Goal: Task Accomplishment & Management: Manage account settings

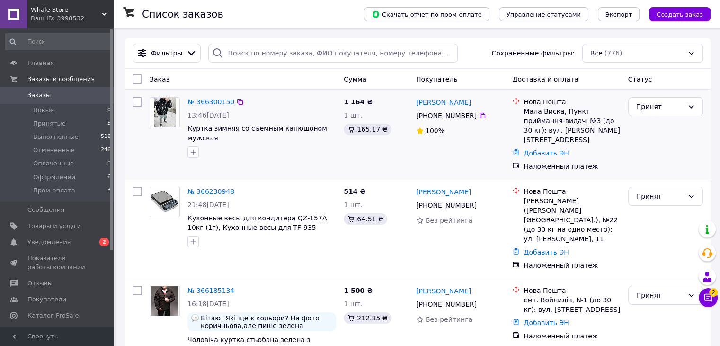
click at [195, 100] on link "№ 366300150" at bounding box center [211, 102] width 47 height 8
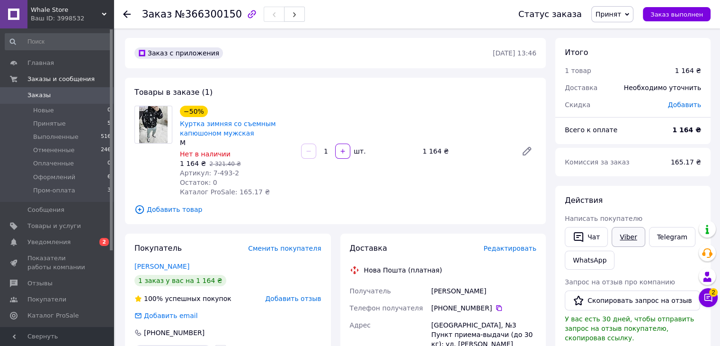
click at [625, 239] on link "Viber" at bounding box center [628, 237] width 33 height 20
drag, startPoint x: 208, startPoint y: 171, endPoint x: 224, endPoint y: 174, distance: 16.4
click at [224, 174] on span "Артикул: 7-493-2" at bounding box center [209, 173] width 59 height 8
copy span "7-493"
click at [252, 90] on div "Товары в заказе (1) −50% Куртка зимняя со съемным капюшоном мужская M Нет в нал…" at bounding box center [335, 151] width 421 height 146
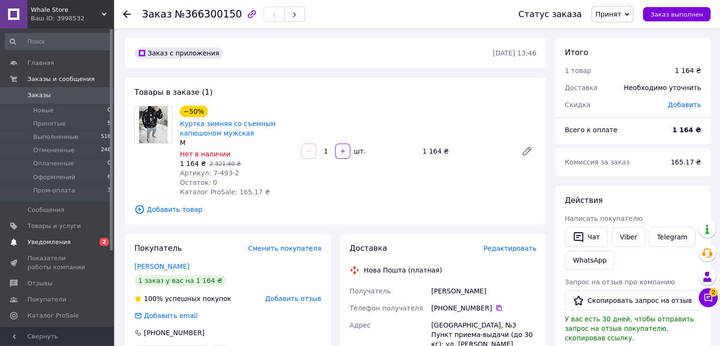
click at [68, 238] on span "Уведомления" at bounding box center [57, 242] width 60 height 9
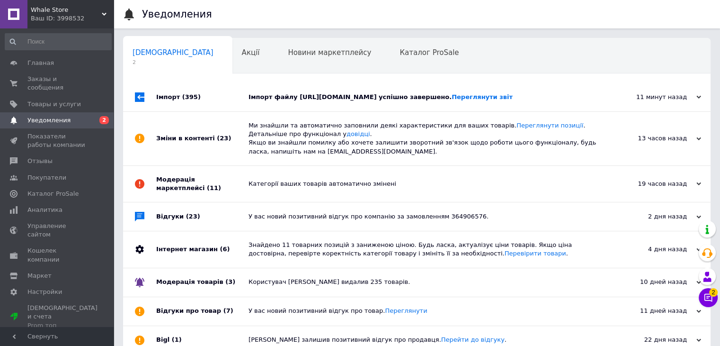
click at [368, 101] on div "Імпорт файлу [URL][DOMAIN_NAME] успішно завершено. Переглянути звіт" at bounding box center [428, 97] width 358 height 9
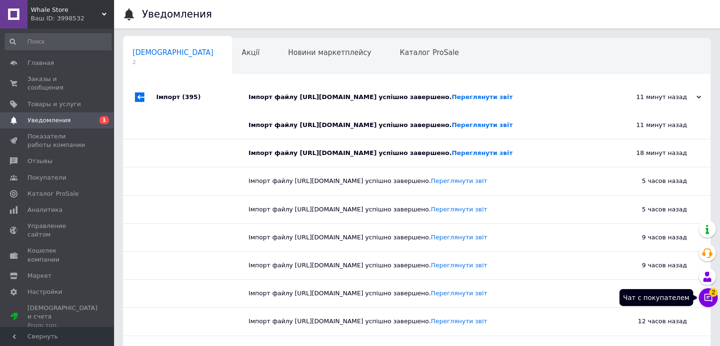
click at [700, 297] on button "Чат с покупателем 2" at bounding box center [708, 297] width 19 height 19
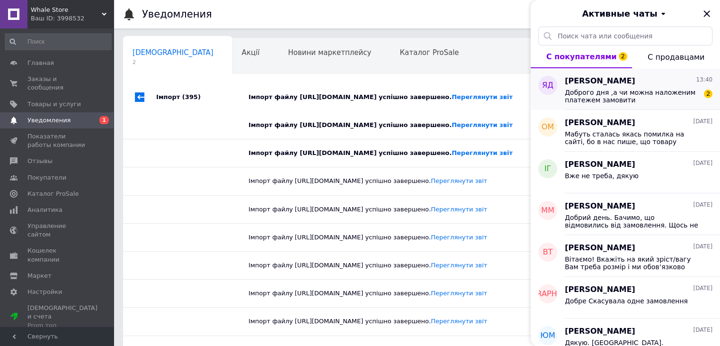
click at [587, 80] on span "[PERSON_NAME]" at bounding box center [600, 81] width 71 height 11
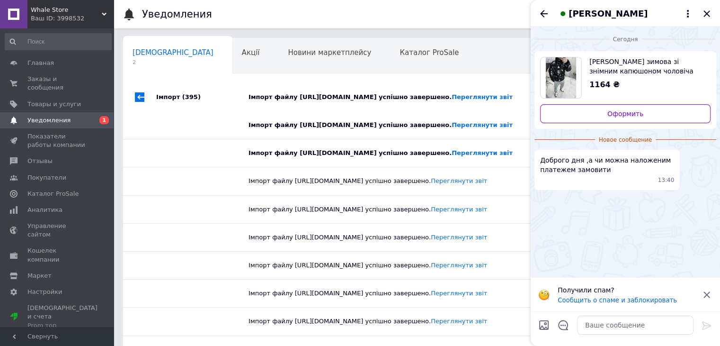
click at [602, 73] on span "[PERSON_NAME] зимова зі знімним капюшоном чоловіча" at bounding box center [647, 66] width 114 height 19
click at [710, 9] on icon "Закрыть" at bounding box center [706, 13] width 11 height 11
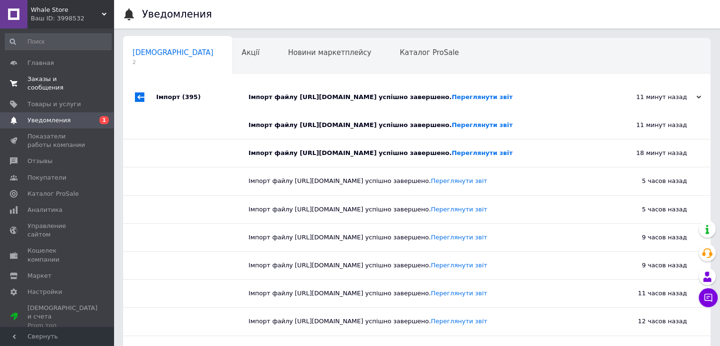
click at [81, 72] on link "Заказы и сообщения 0 0" at bounding box center [58, 83] width 117 height 25
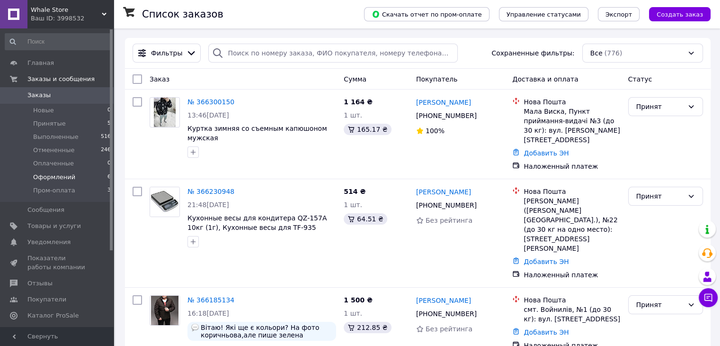
click at [86, 179] on li "Оформлений 6" at bounding box center [58, 177] width 117 height 13
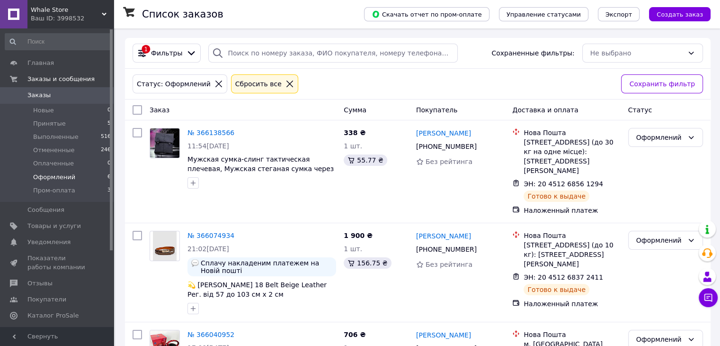
click at [65, 94] on span "Заказы" at bounding box center [57, 95] width 60 height 9
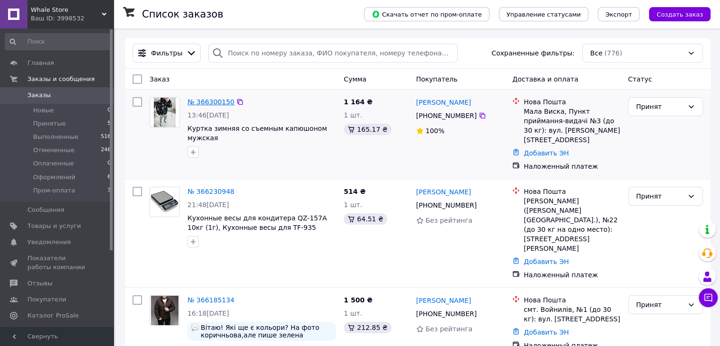
click at [202, 99] on link "№ 366300150" at bounding box center [211, 102] width 47 height 8
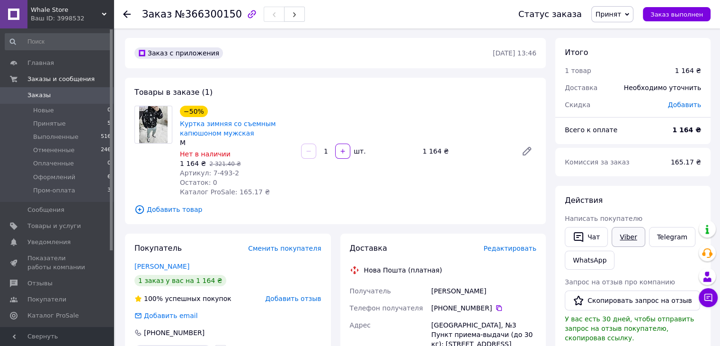
click at [618, 245] on link "Viber" at bounding box center [628, 237] width 33 height 20
drag, startPoint x: 478, startPoint y: 293, endPoint x: 419, endPoint y: 293, distance: 58.7
copy div "Получатель Довгопол Яна"
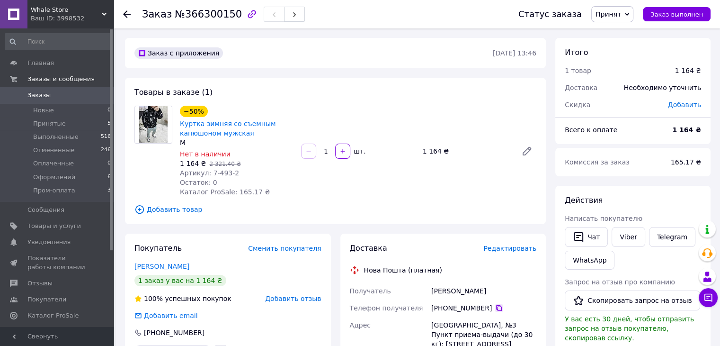
click at [495, 311] on icon at bounding box center [499, 308] width 8 height 8
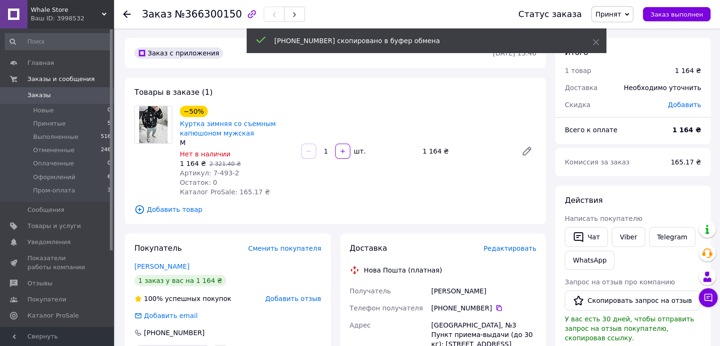
scroll to position [42, 0]
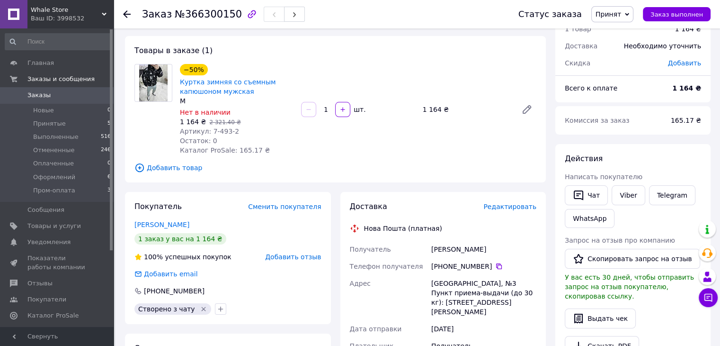
click at [614, 10] on span "Принят" at bounding box center [609, 14] width 26 height 8
click at [610, 72] on li "Оформлений" at bounding box center [618, 76] width 52 height 14
click at [84, 96] on span "Заказы" at bounding box center [57, 95] width 60 height 9
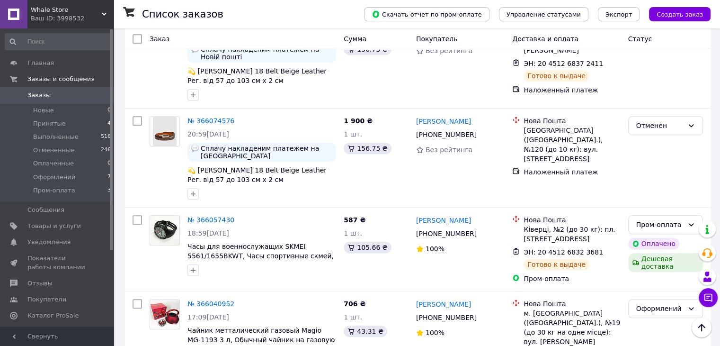
scroll to position [593, 0]
click at [70, 118] on li "Принятые 4" at bounding box center [58, 123] width 117 height 13
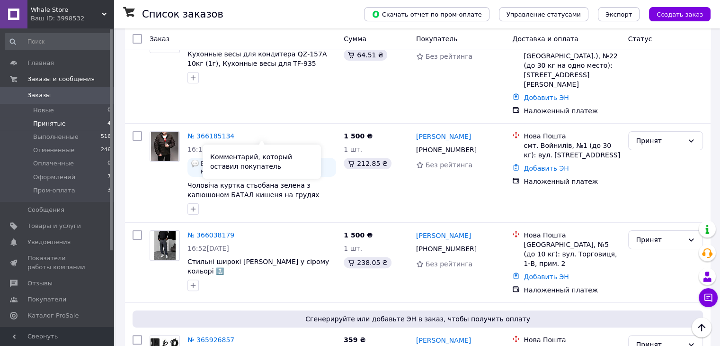
scroll to position [224, 0]
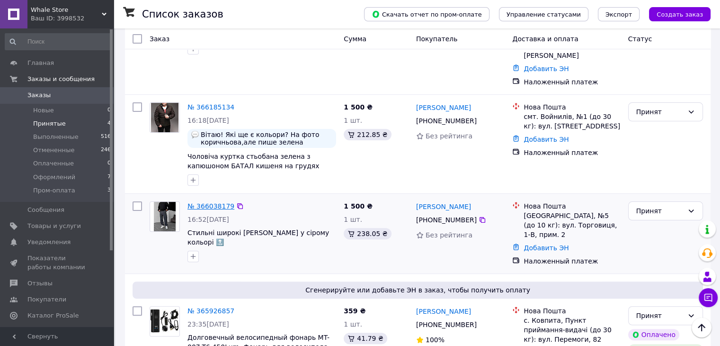
click at [218, 202] on link "№ 366038179" at bounding box center [211, 206] width 47 height 8
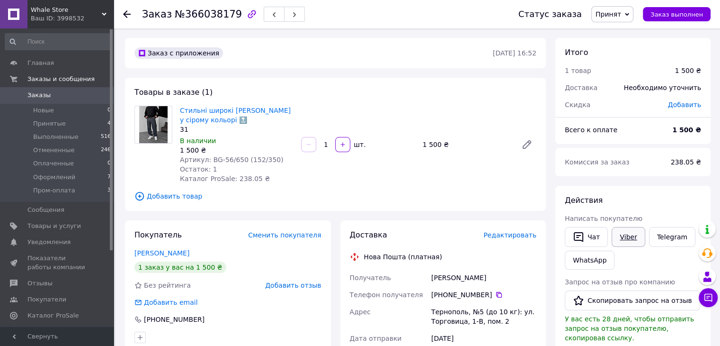
click at [618, 243] on link "Viber" at bounding box center [628, 237] width 33 height 20
click at [68, 97] on span "Заказы" at bounding box center [57, 95] width 60 height 9
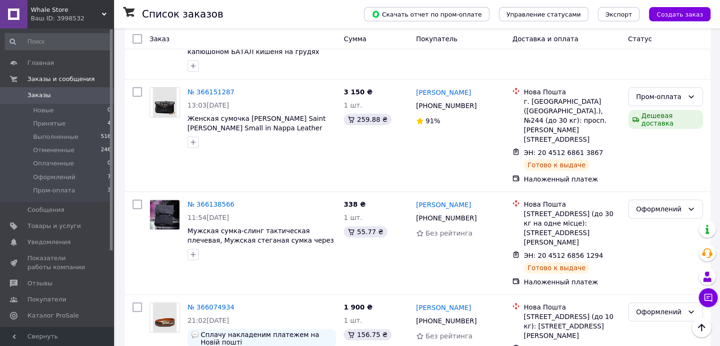
scroll to position [307, 0]
click at [202, 200] on link "№ 366138566" at bounding box center [211, 204] width 47 height 8
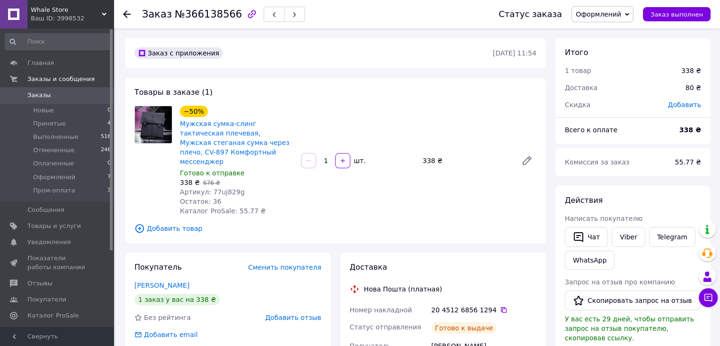
click at [95, 95] on span "0" at bounding box center [101, 95] width 26 height 9
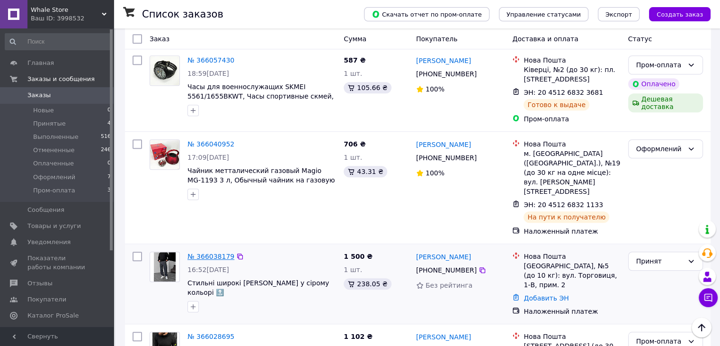
click at [210, 252] on link "№ 366038179" at bounding box center [211, 256] width 47 height 8
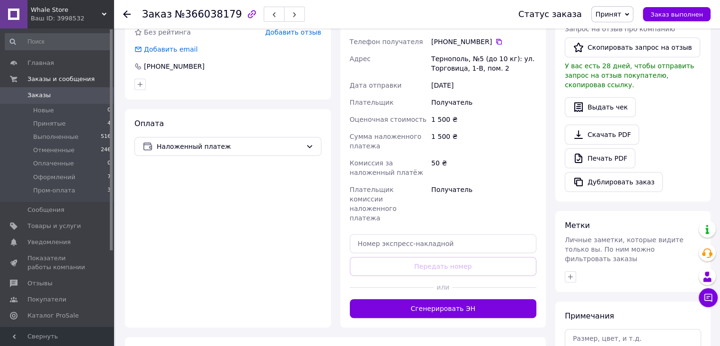
scroll to position [323, 0]
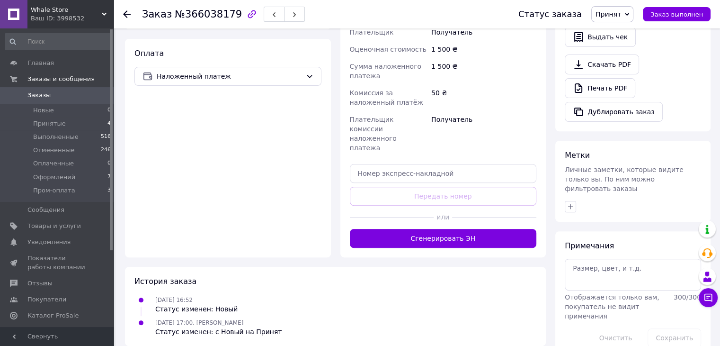
click at [619, 10] on span "Принят" at bounding box center [609, 14] width 26 height 8
click at [614, 42] on li "Отменен" at bounding box center [618, 47] width 52 height 14
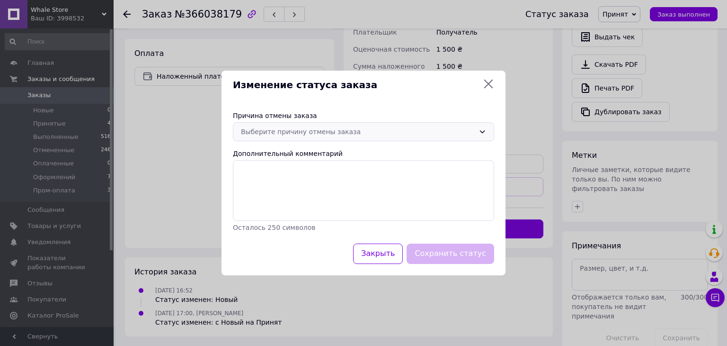
click at [376, 128] on div "Выберите причину отмены заказа" at bounding box center [358, 131] width 234 height 10
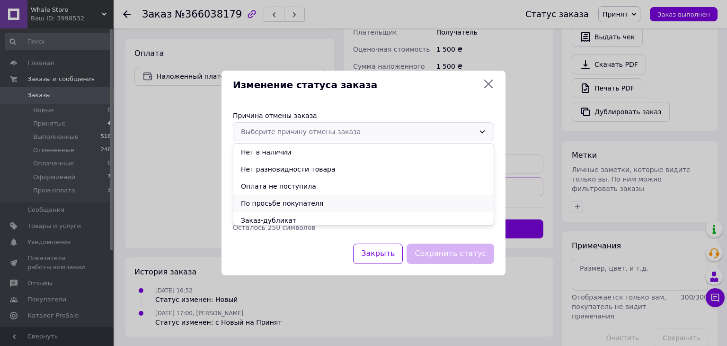
click at [323, 198] on li "По просьбе покупателя" at bounding box center [363, 203] width 260 height 17
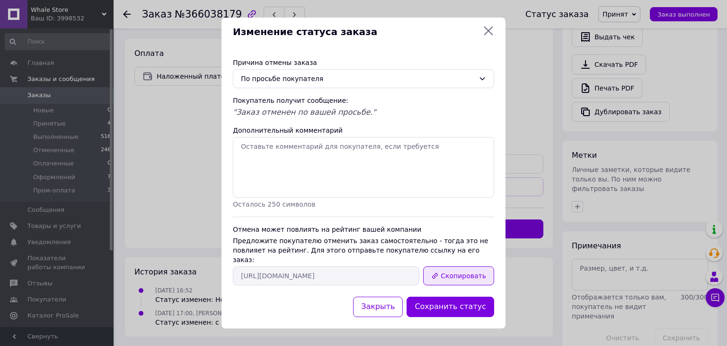
click at [457, 271] on button "Скопировать" at bounding box center [458, 275] width 71 height 19
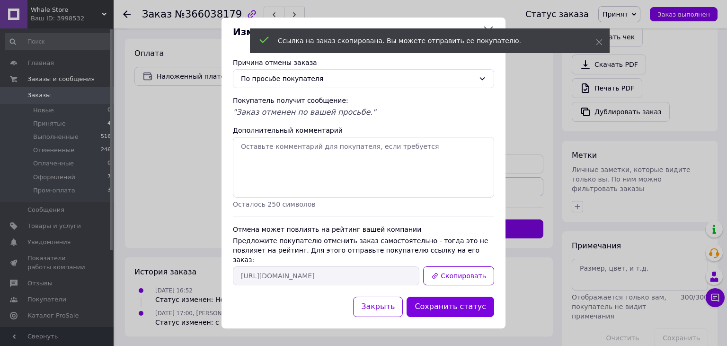
click at [96, 90] on div "Изменение статуса заказа Причина отмены заказа По просьбе покупателя Покупатель…" at bounding box center [363, 173] width 727 height 346
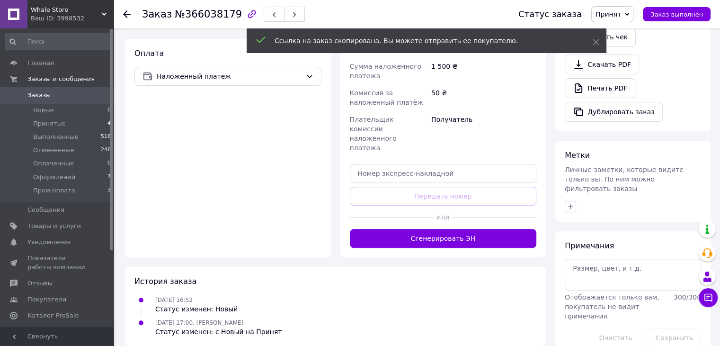
click at [78, 98] on span "Заказы" at bounding box center [57, 95] width 60 height 9
